Goal: Use online tool/utility: Utilize a website feature to perform a specific function

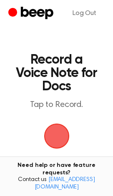
click at [60, 136] on span "button" at bounding box center [56, 136] width 25 height 25
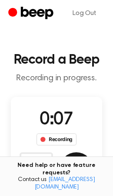
click at [73, 166] on button "Save" at bounding box center [76, 168] width 33 height 33
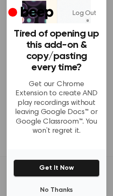
scroll to position [47, 0]
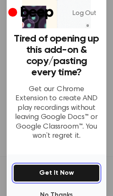
click at [65, 167] on button "Get It Now" at bounding box center [56, 172] width 86 height 17
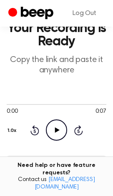
scroll to position [10, 0]
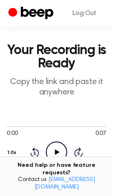
click at [55, 152] on icon at bounding box center [57, 151] width 5 height 5
click at [55, 152] on icon at bounding box center [57, 151] width 4 height 5
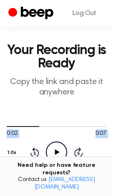
click at [55, 152] on icon at bounding box center [57, 151] width 5 height 5
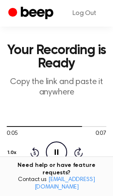
click at [55, 152] on icon at bounding box center [57, 151] width 4 height 5
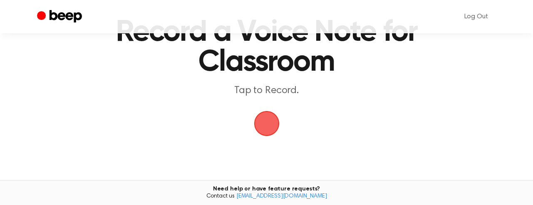
scroll to position [52, 0]
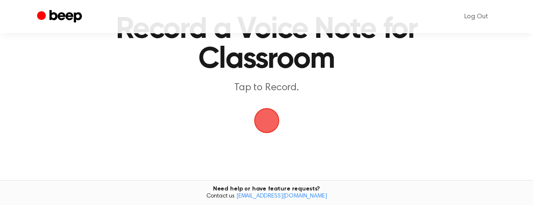
click at [259, 118] on span "button" at bounding box center [267, 121] width 44 height 44
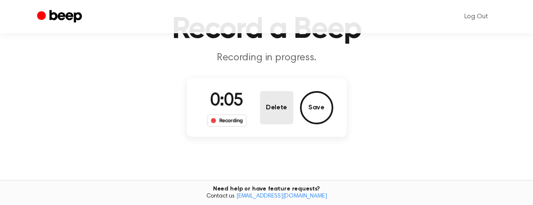
click at [276, 104] on button "Delete" at bounding box center [276, 107] width 33 height 33
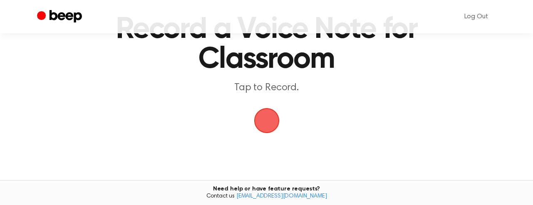
click at [266, 117] on span "button" at bounding box center [266, 120] width 37 height 37
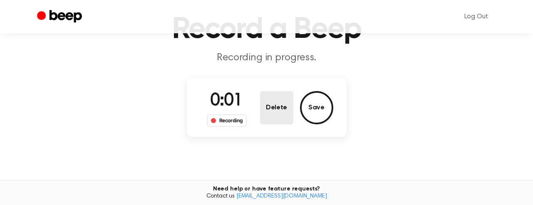
click at [284, 111] on button "Delete" at bounding box center [276, 107] width 33 height 33
